Goal: Navigation & Orientation: Go to known website

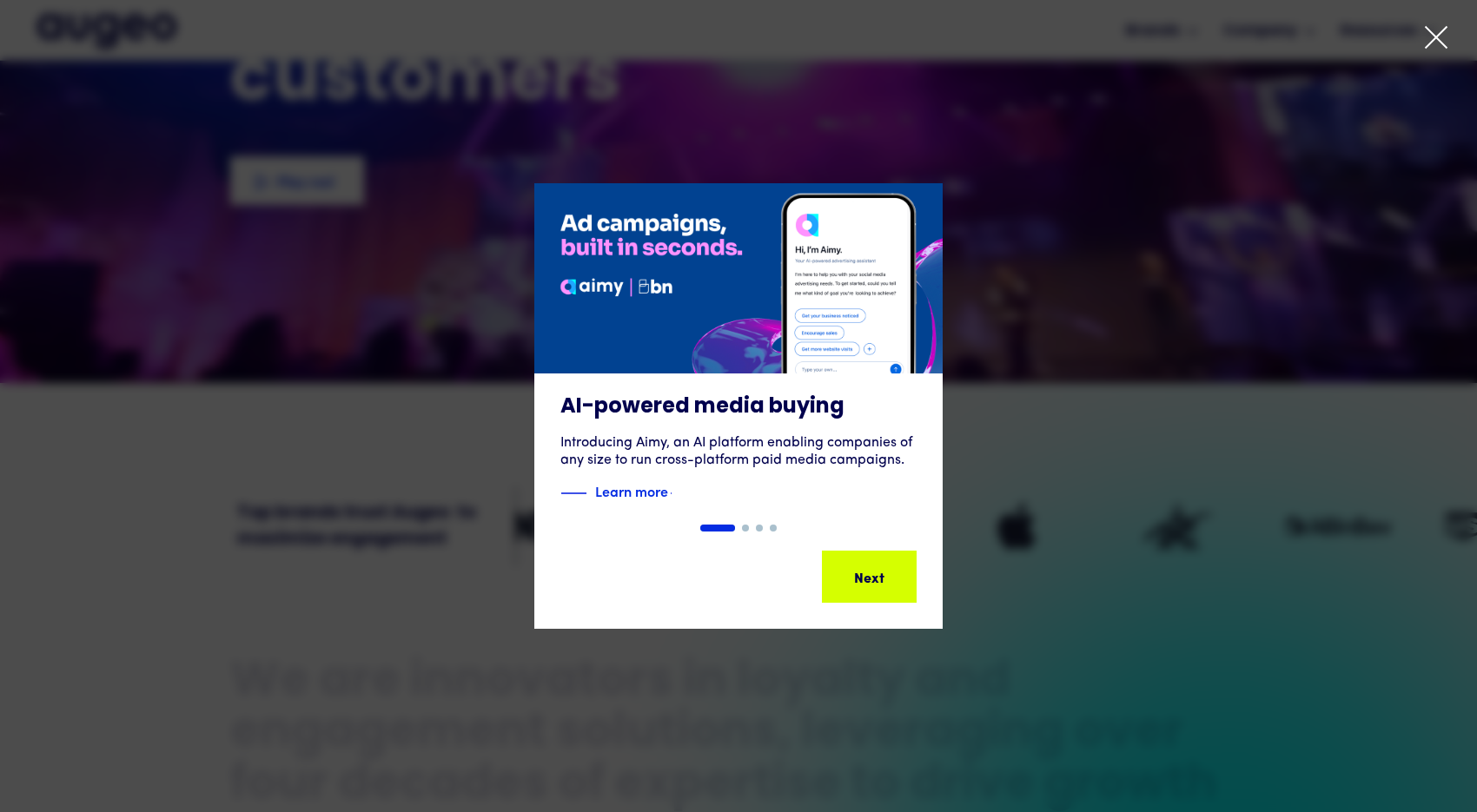
click at [1442, 31] on icon at bounding box center [1435, 36] width 21 height 21
